Goal: Book appointment/travel/reservation

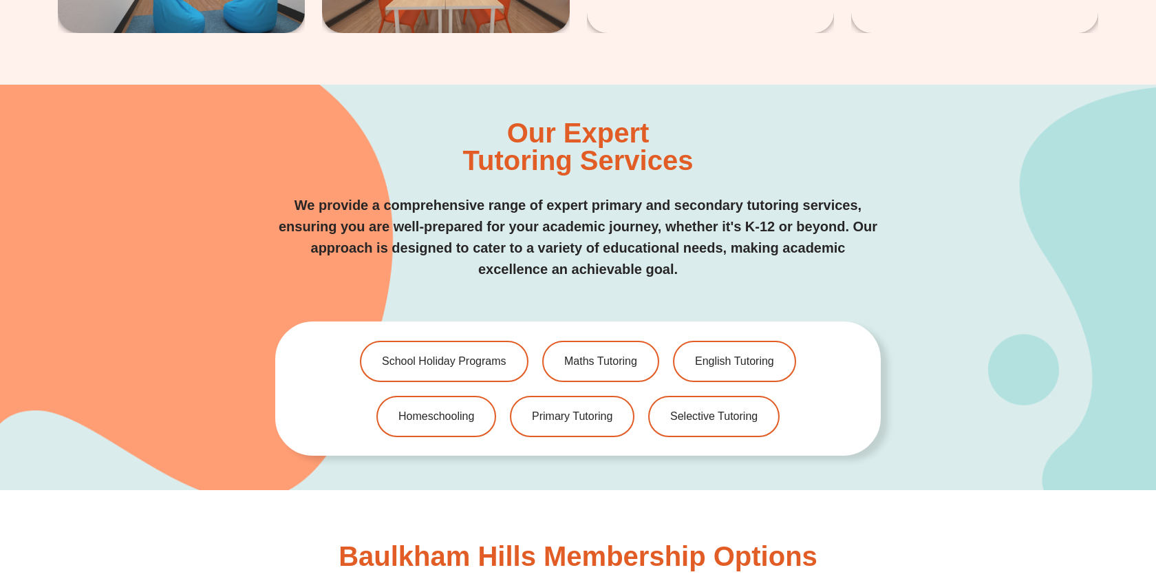
scroll to position [2827, 0]
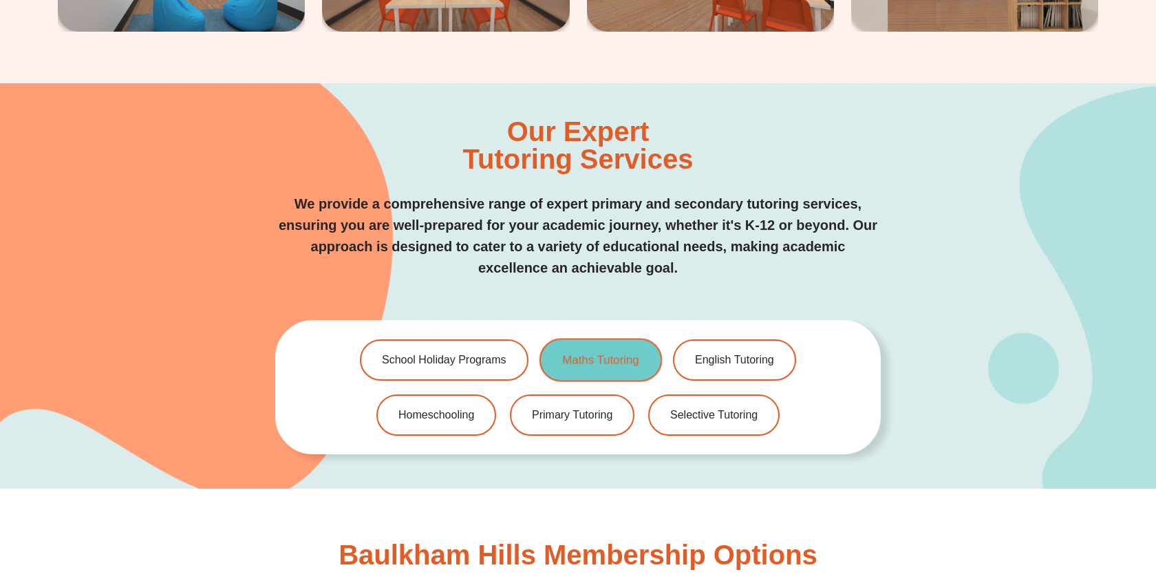
click at [617, 359] on span "Maths Tutoring" at bounding box center [600, 360] width 76 height 12
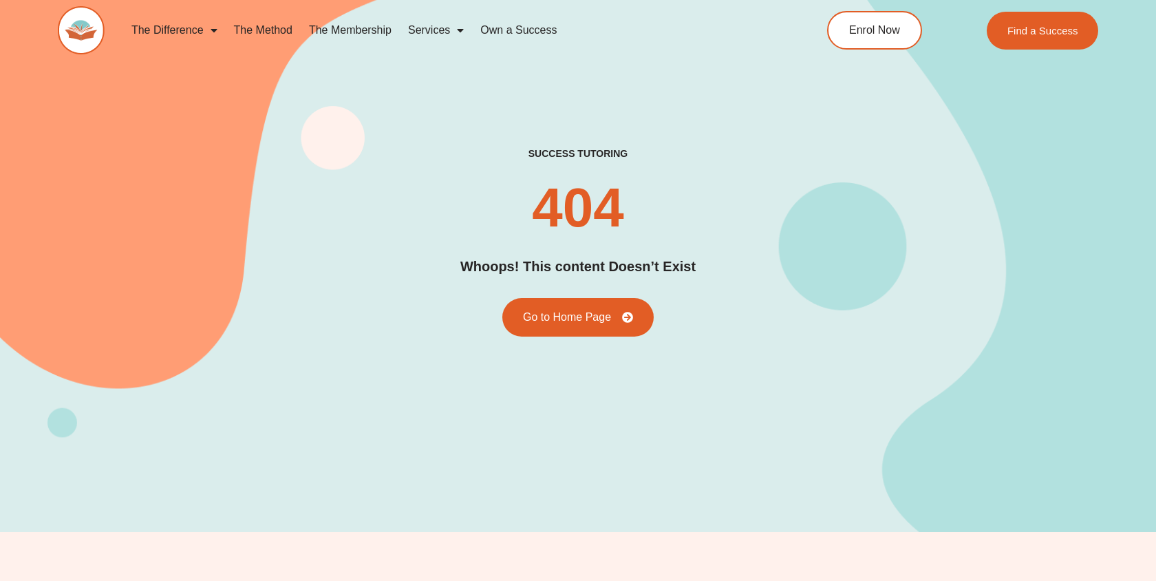
click at [268, 29] on link "The Method" at bounding box center [263, 30] width 75 height 32
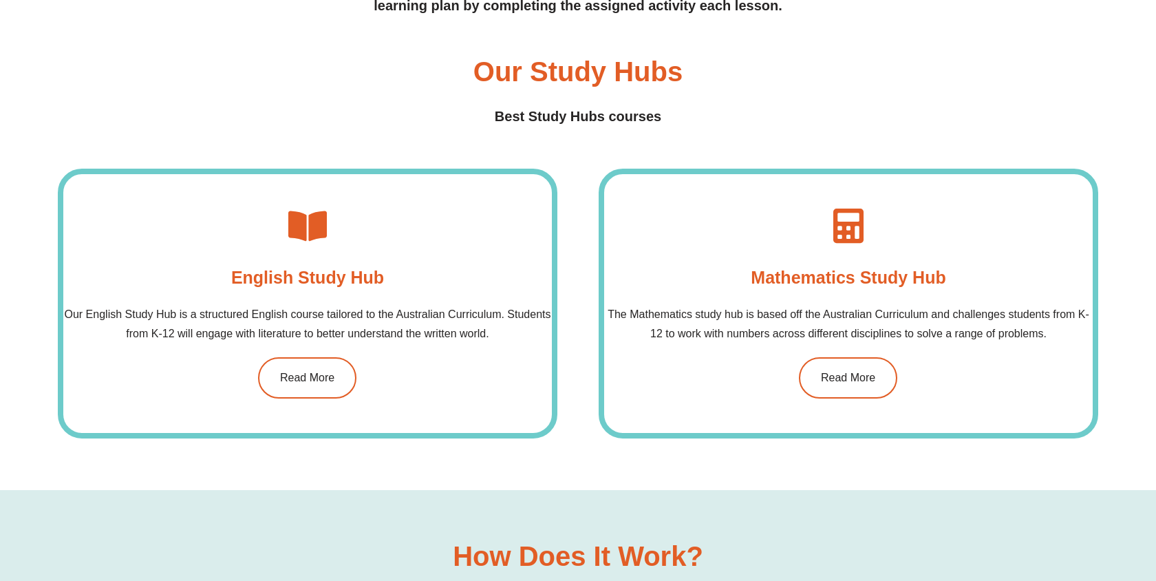
scroll to position [1072, 0]
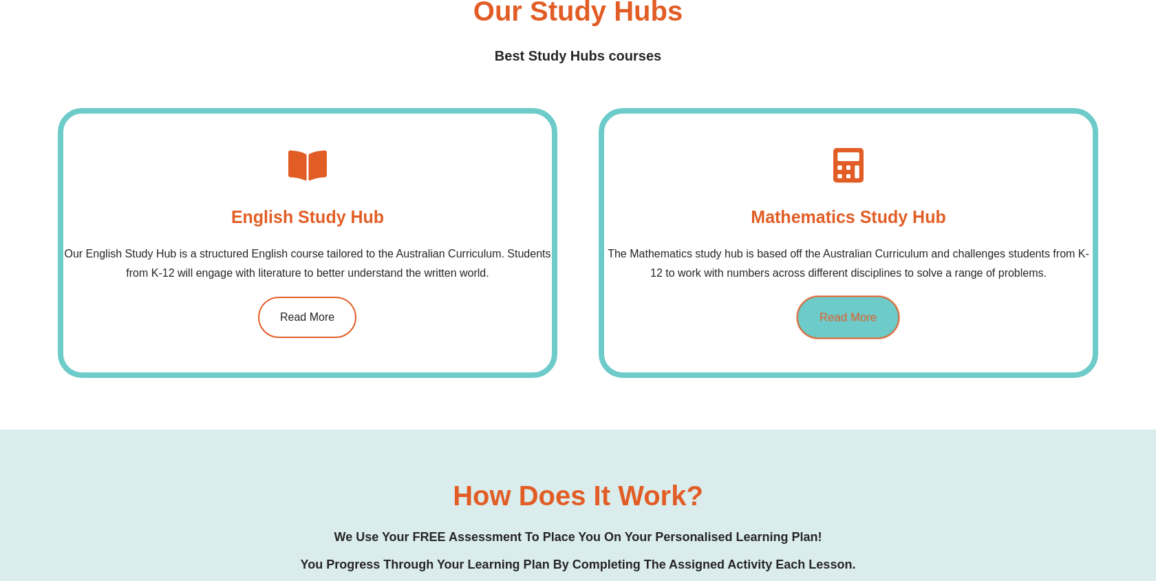
click at [865, 306] on link "Read More" at bounding box center [848, 316] width 103 height 43
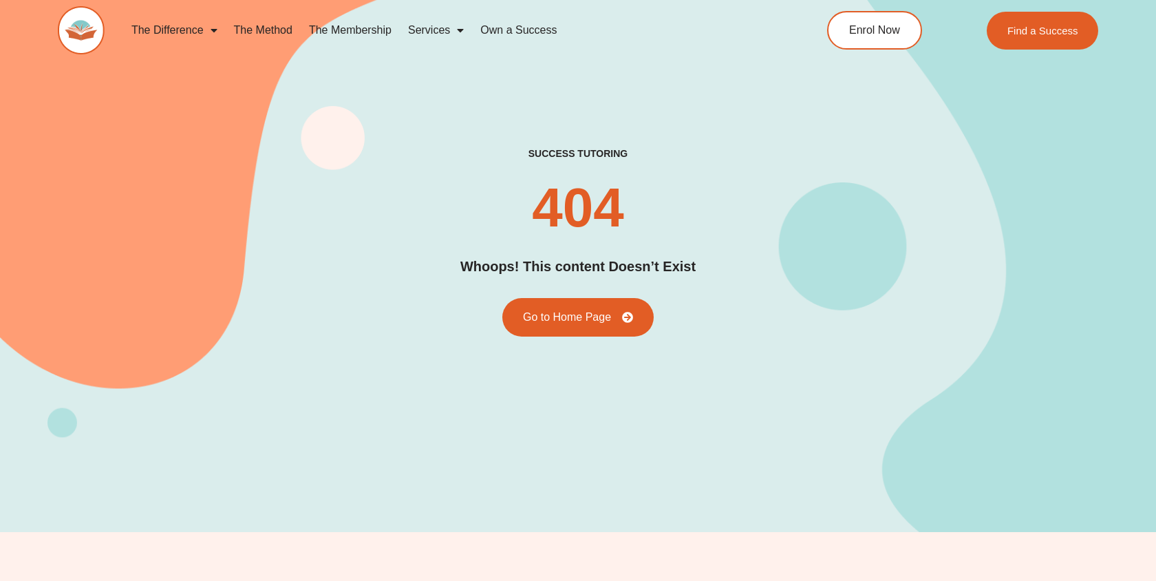
click at [345, 26] on link "The Membership" at bounding box center [350, 30] width 99 height 32
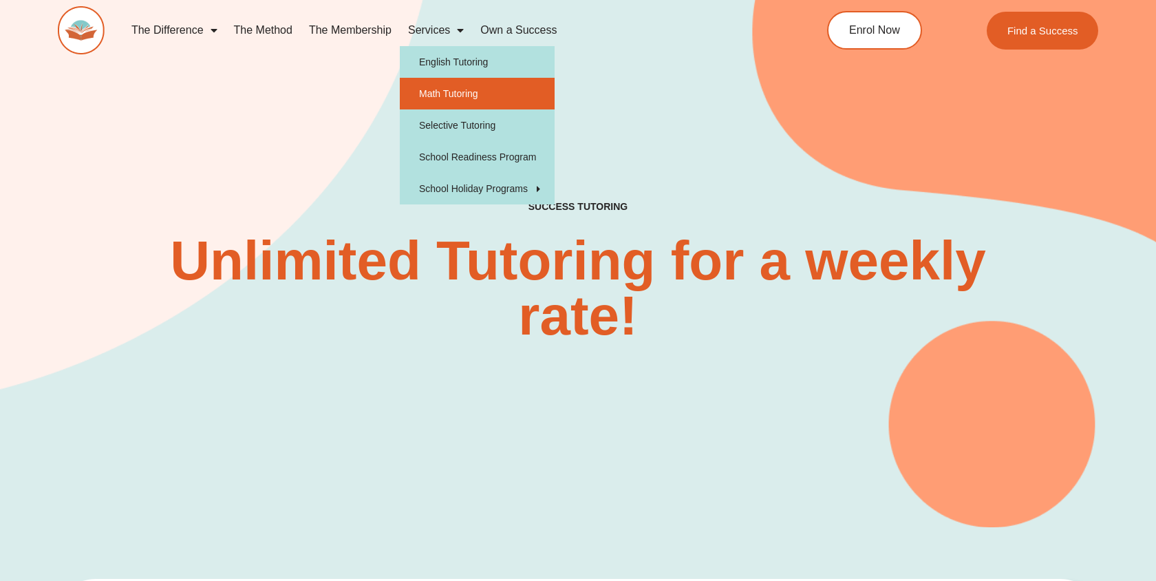
click at [442, 94] on link "Math Tutoring" at bounding box center [477, 94] width 155 height 32
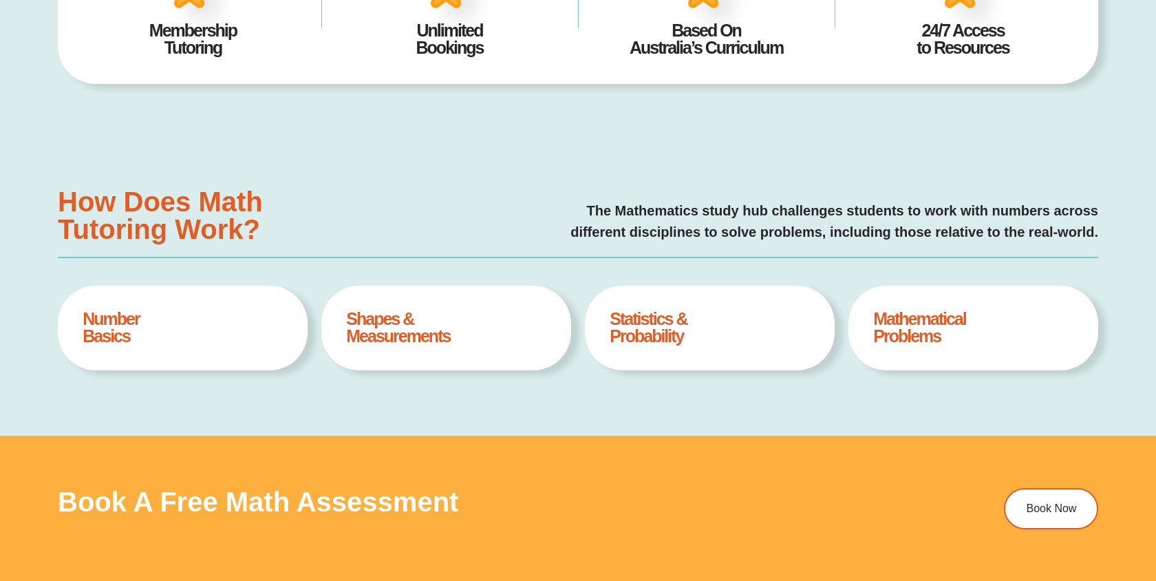
type input "*"
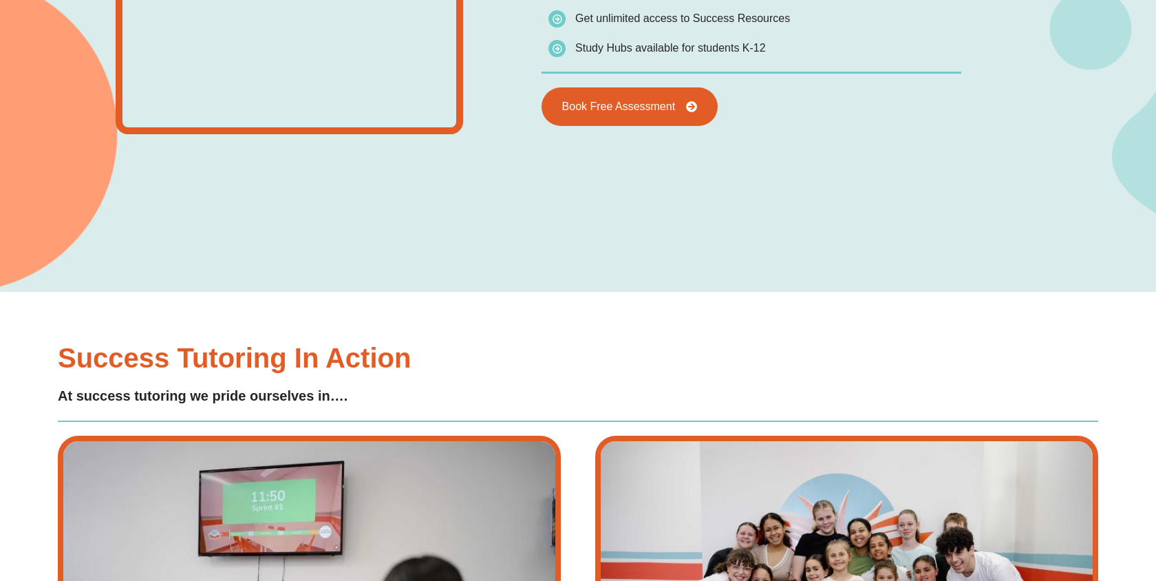
scroll to position [2238, 0]
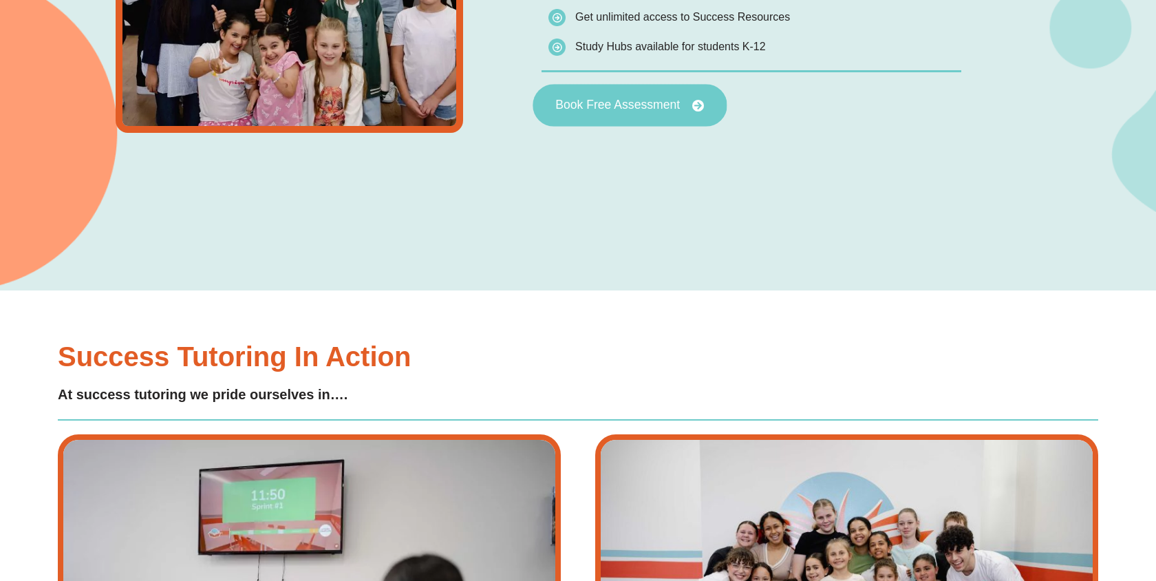
click at [614, 112] on link "Book Free Assessment" at bounding box center [630, 105] width 194 height 43
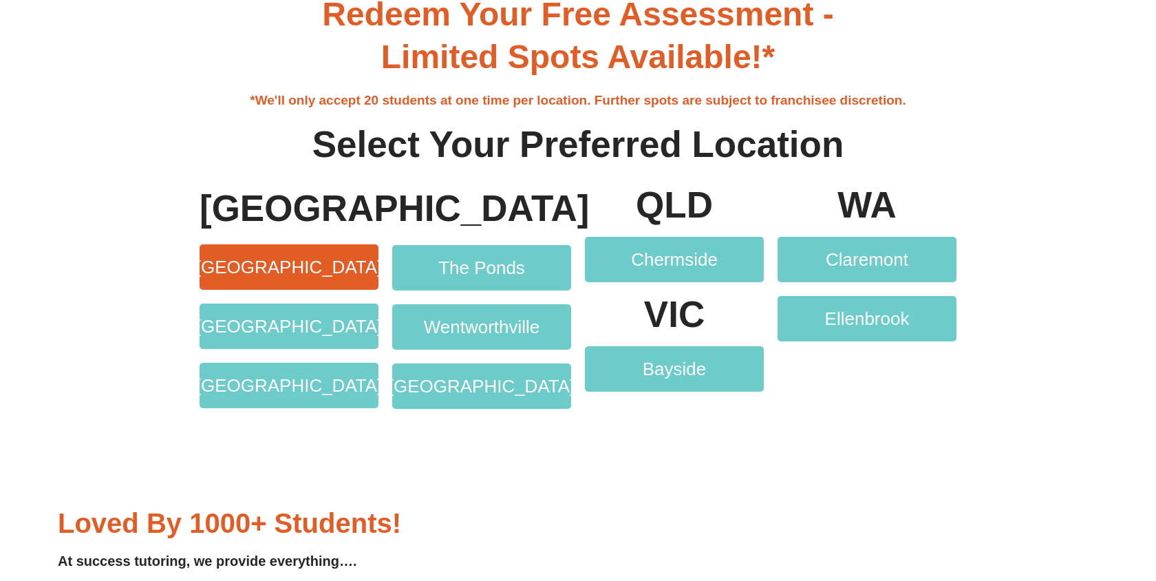
scroll to position [2723, 0]
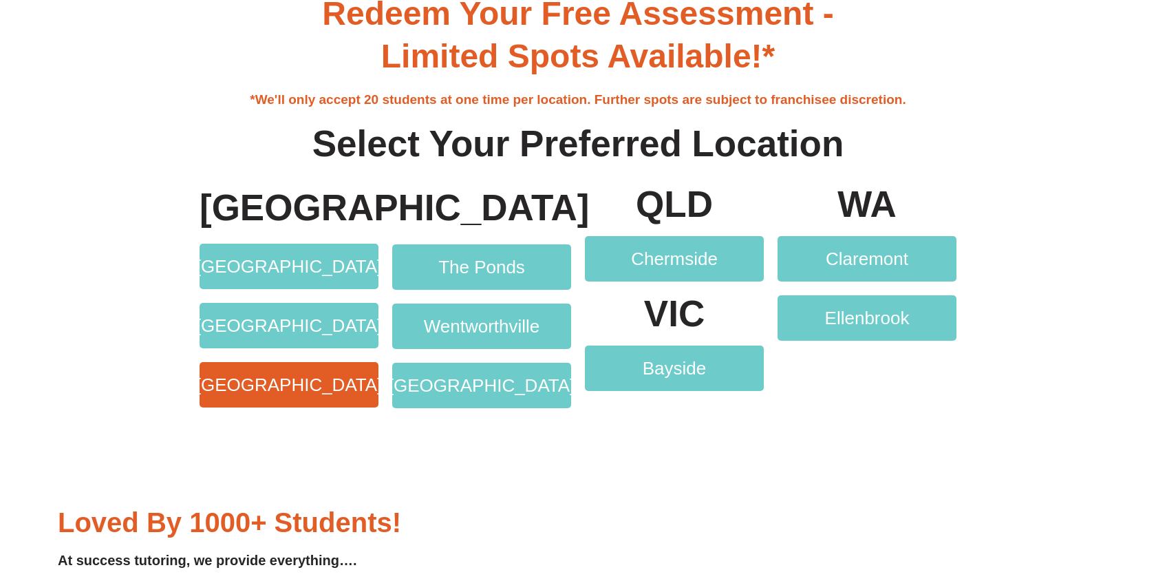
click at [329, 384] on span "[GEOGRAPHIC_DATA]" at bounding box center [289, 385] width 187 height 18
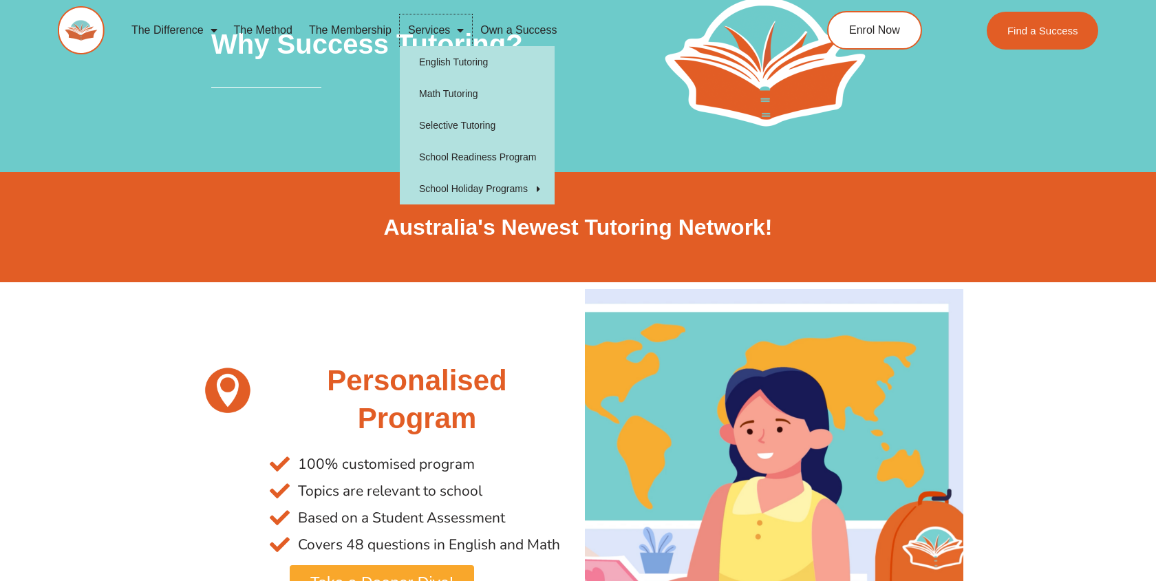
click at [463, 34] on span "Menu" at bounding box center [457, 30] width 14 height 25
